Goal: Transaction & Acquisition: Purchase product/service

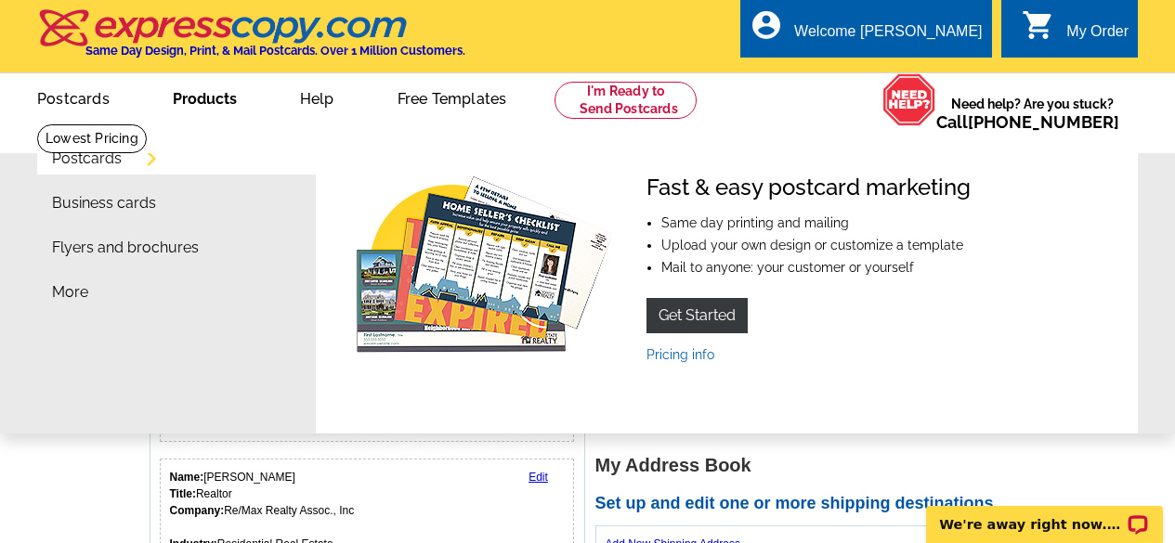
click at [94, 206] on link "Business cards" at bounding box center [104, 203] width 104 height 15
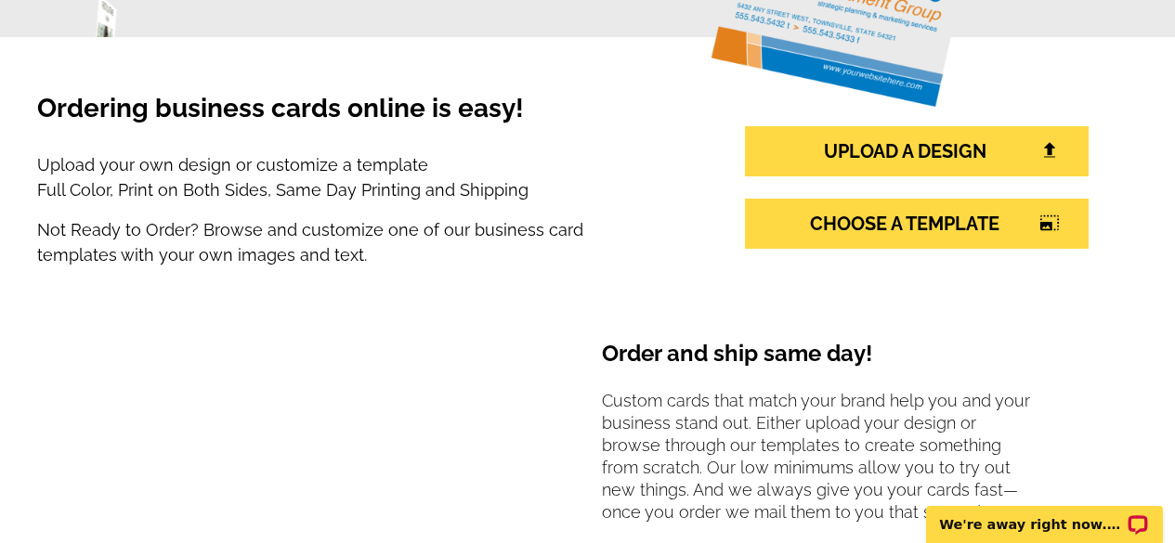
scroll to position [346, 0]
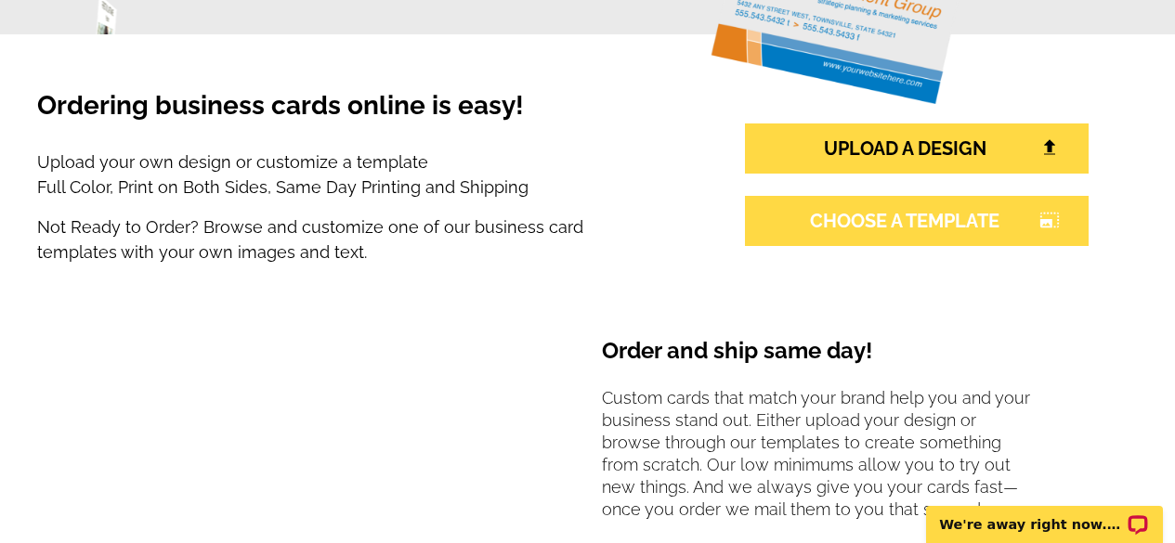
click at [923, 234] on link "CHOOSE A TEMPLATE photo_size_select_large" at bounding box center [917, 221] width 344 height 50
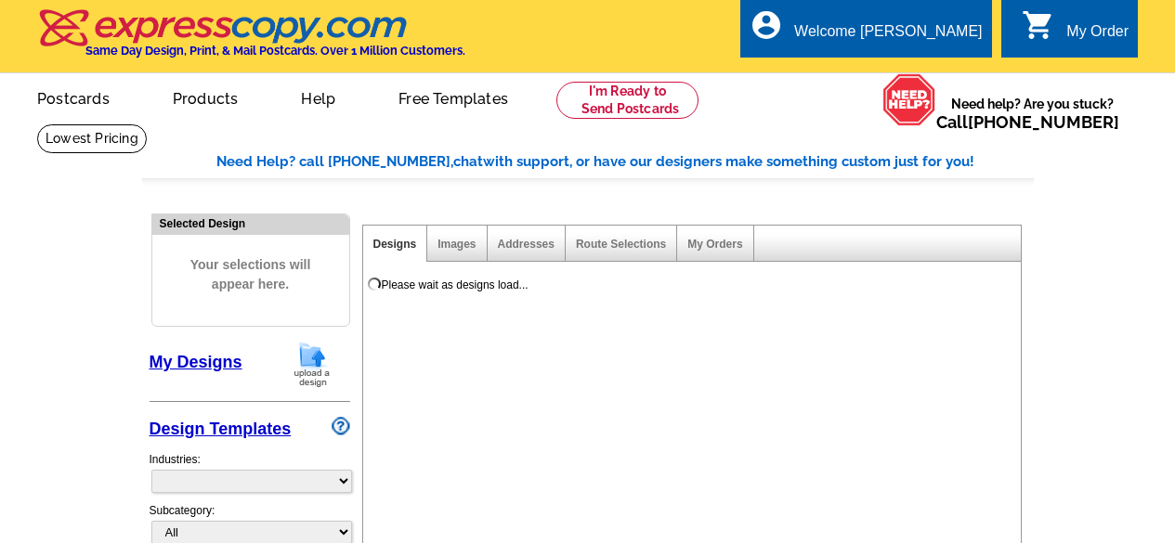
select select "3"
select select "5"
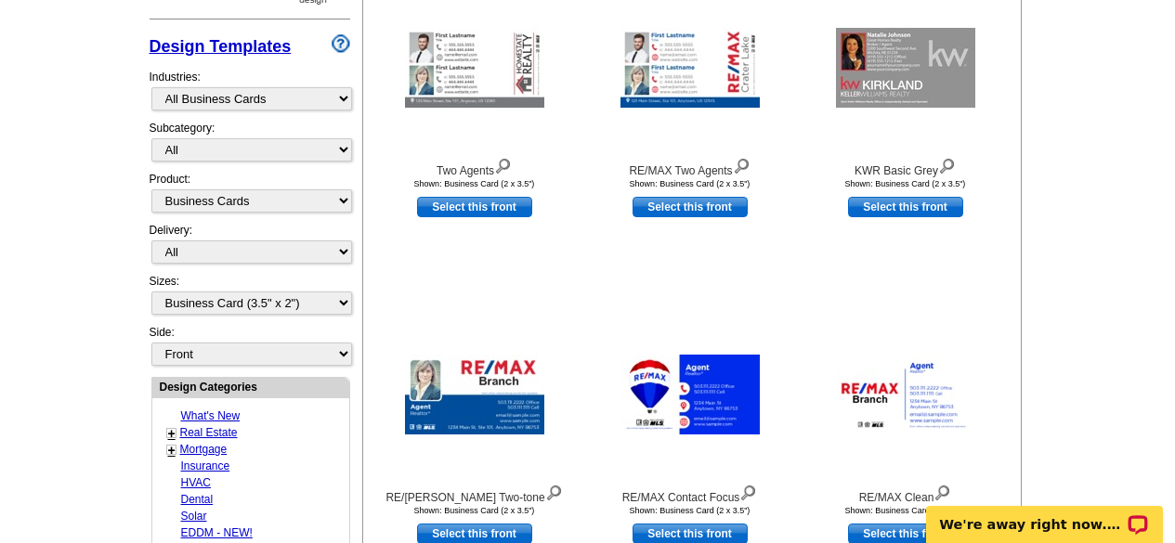
scroll to position [381, 0]
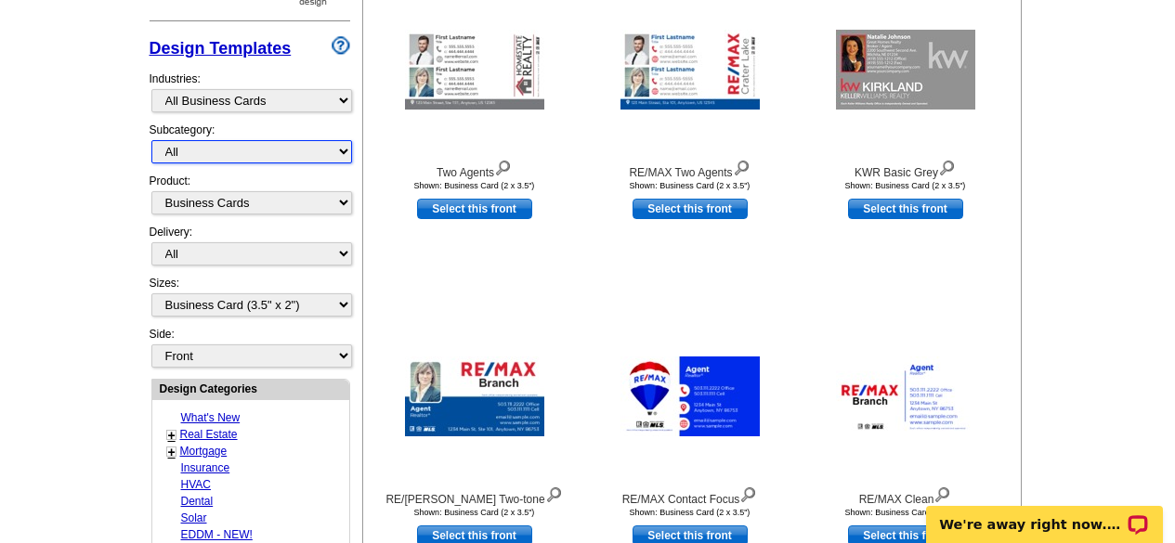
click at [321, 155] on select "All" at bounding box center [251, 151] width 201 height 23
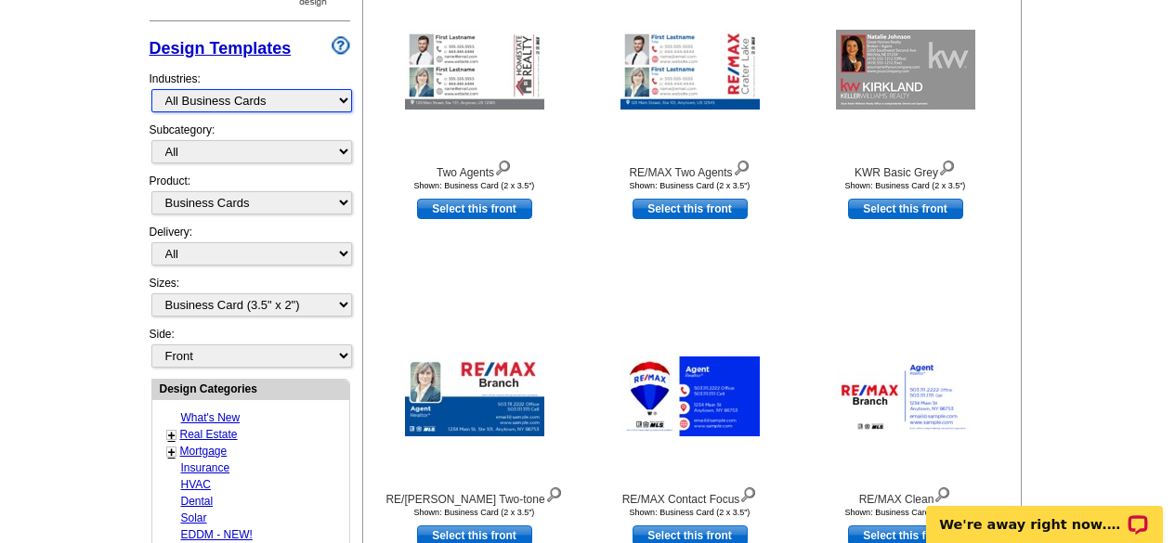
click at [315, 100] on select "What's New Real Estate Mortgage Insurance HVAC Dental Solar EDDM - NEW! Calenda…" at bounding box center [251, 100] width 201 height 23
select select "785"
click at [151, 90] on select "What's New Real Estate Mortgage Insurance HVAC Dental Solar EDDM - NEW! Calenda…" at bounding box center [251, 100] width 201 height 23
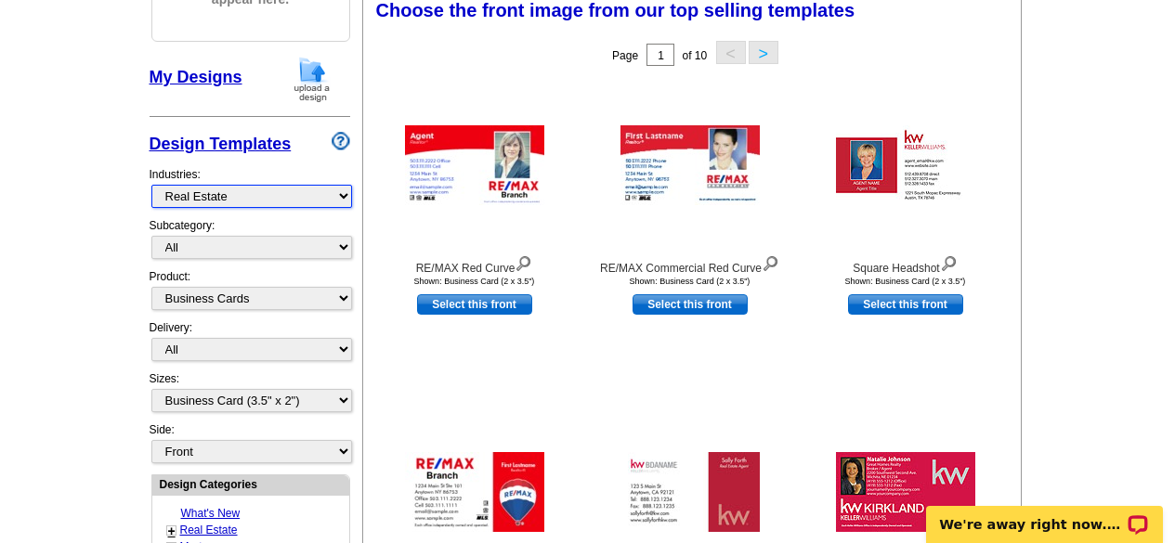
scroll to position [275, 0]
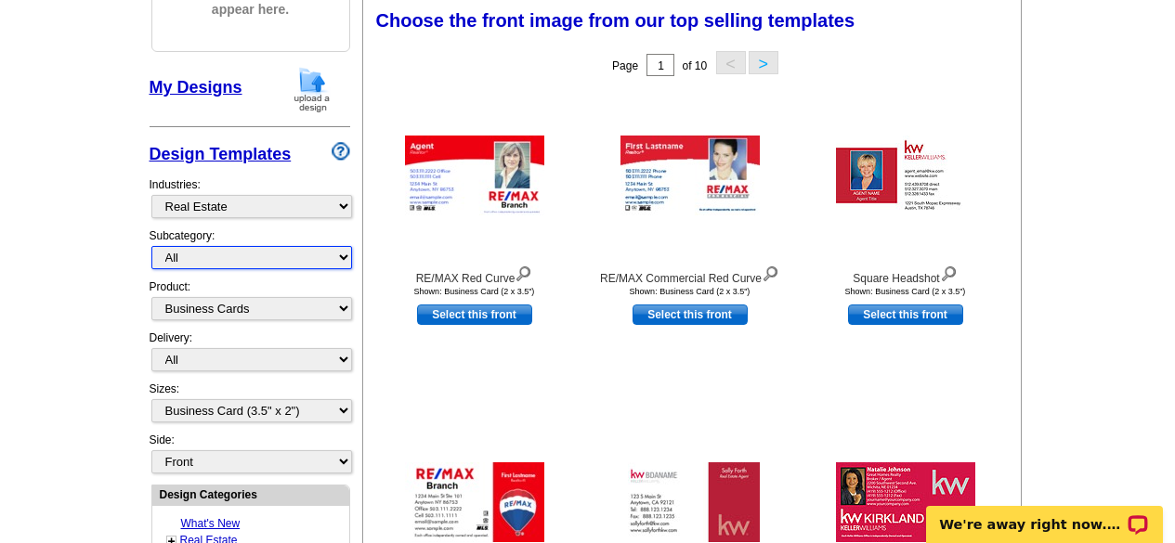
click at [248, 251] on select "All" at bounding box center [251, 257] width 201 height 23
click at [248, 251] on select "All RE/MAX® Referrals [PERSON_NAME]® Berkshire Hathaway Home Services Century 2…" at bounding box center [251, 257] width 201 height 23
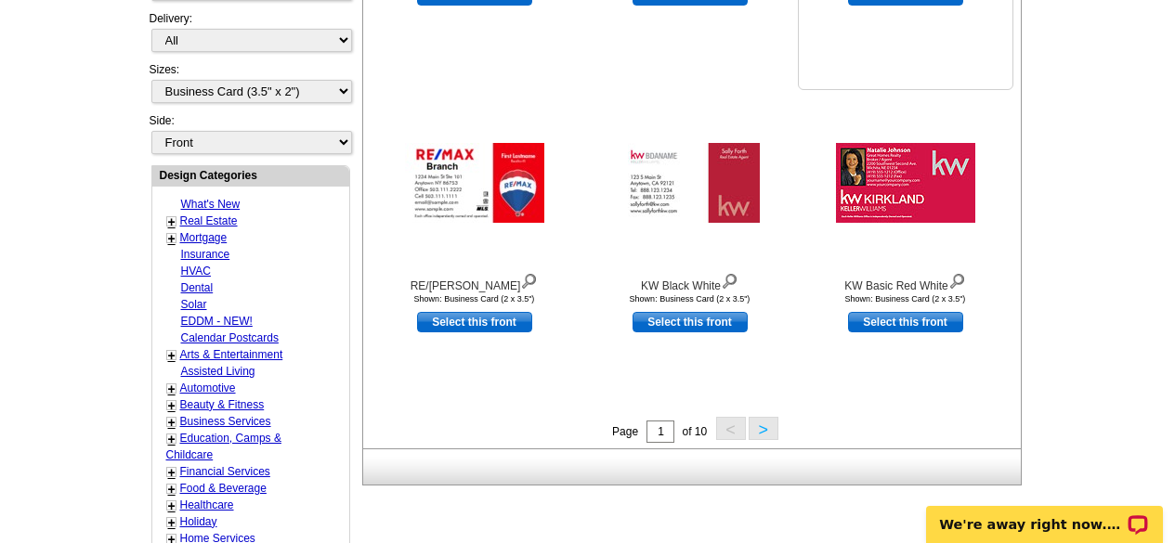
scroll to position [594, 0]
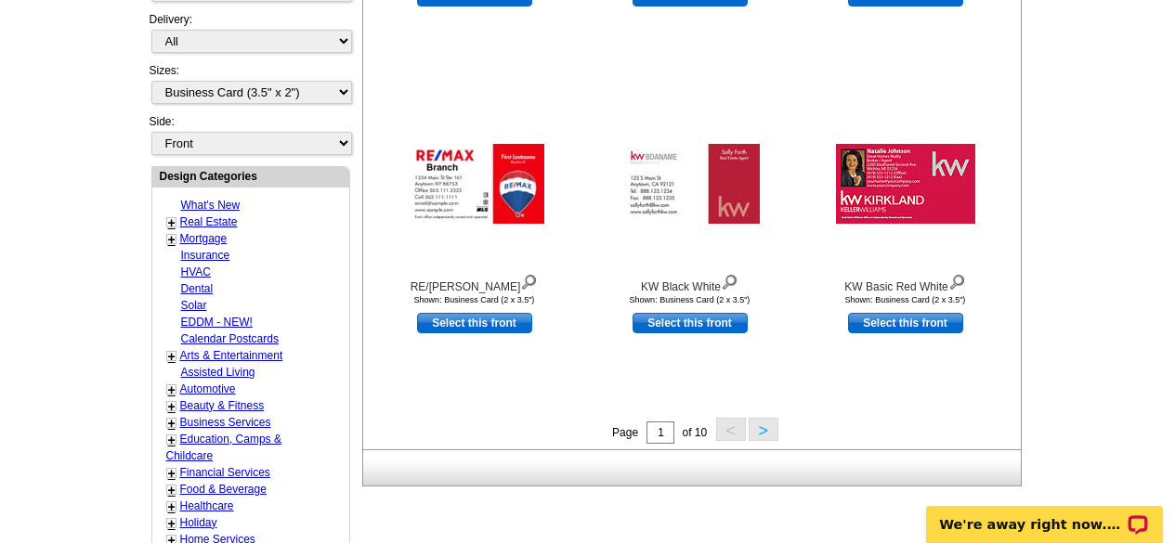
click at [763, 436] on button ">" at bounding box center [764, 429] width 30 height 23
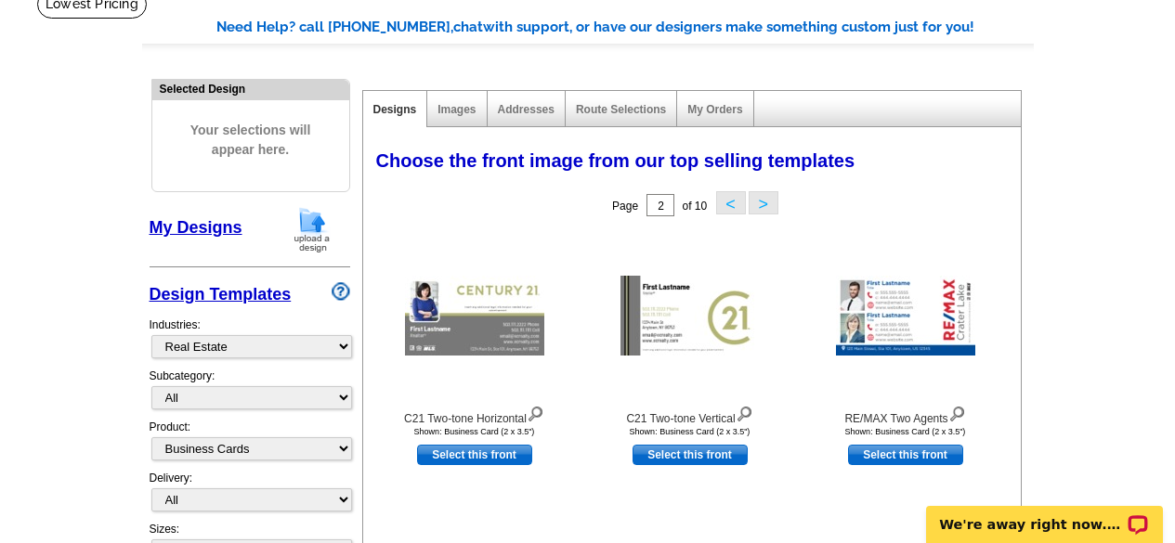
scroll to position [126, 0]
